Goal: Task Accomplishment & Management: Manage account settings

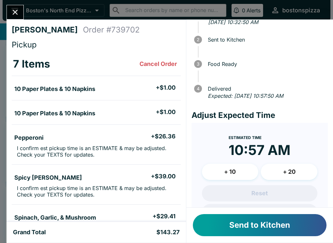
scroll to position [40, 0]
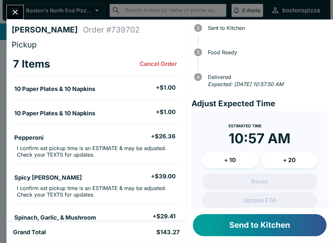
click at [302, 159] on button "+ 20" at bounding box center [289, 160] width 57 height 16
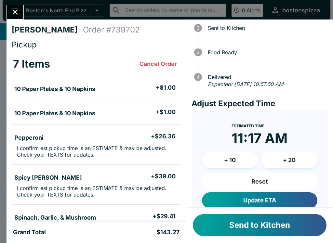
scroll to position [49, 0]
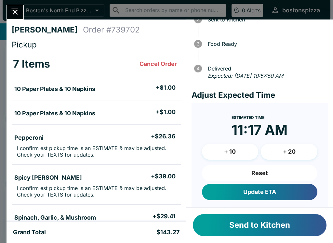
click at [273, 191] on button "Update ETA" at bounding box center [259, 192] width 115 height 16
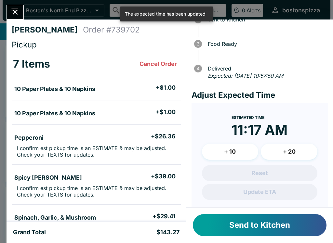
click at [291, 225] on button "Send to Kitchen" at bounding box center [260, 225] width 134 height 22
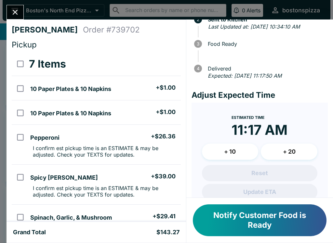
click at [27, 7] on div "[PERSON_NAME] Order # 739702 Pickup 7 Items 10 Paper Plates & 10 Napkins + $1.0…" at bounding box center [166, 121] width 333 height 243
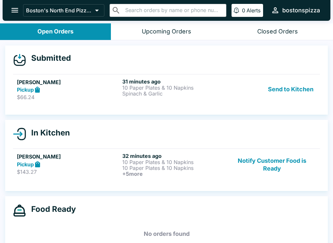
click at [158, 82] on h6 "31 minutes ago" at bounding box center [173, 81] width 103 height 7
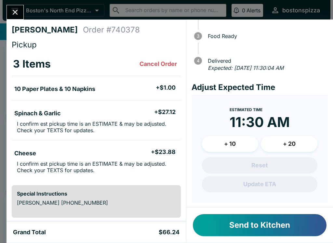
scroll to position [56, 0]
click at [288, 145] on button "+ 20" at bounding box center [289, 144] width 57 height 16
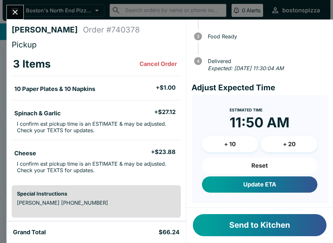
click at [257, 166] on button "Reset" at bounding box center [259, 166] width 115 height 16
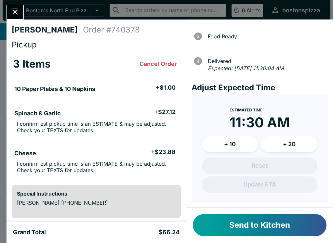
click at [235, 144] on button "+ 10" at bounding box center [230, 144] width 57 height 16
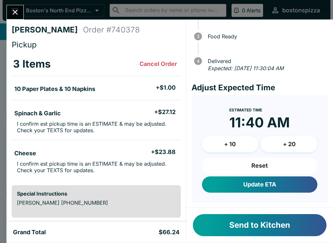
click at [276, 183] on button "Update ETA" at bounding box center [259, 185] width 115 height 16
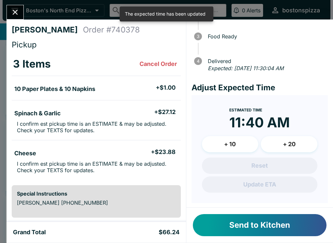
click at [282, 229] on button "Send to Kitchen" at bounding box center [260, 225] width 134 height 22
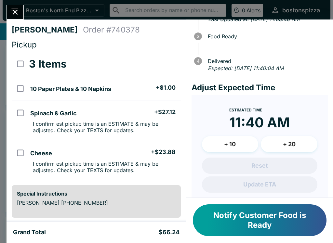
click at [16, 6] on button "Close" at bounding box center [15, 12] width 17 height 14
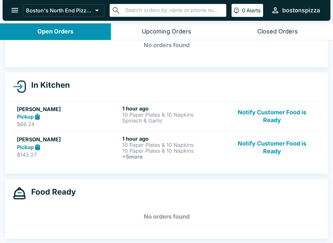
click at [272, 118] on button "Notify Customer Food is Ready" at bounding box center [272, 116] width 88 height 22
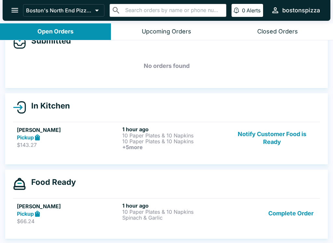
scroll to position [17, 0]
click at [283, 140] on button "Notify Customer Food is Ready" at bounding box center [272, 138] width 88 height 24
